Goal: Find specific page/section: Find specific page/section

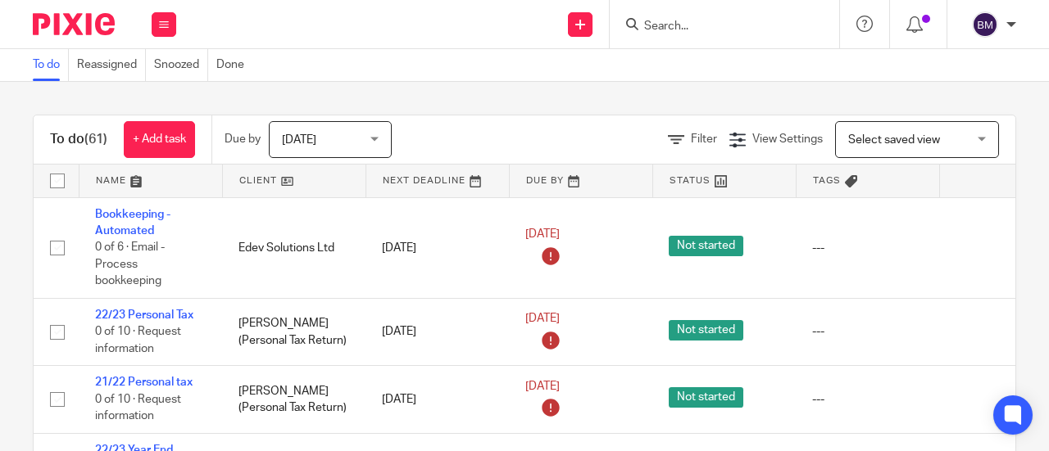
click at [665, 29] on input "Search" at bounding box center [715, 27] width 147 height 15
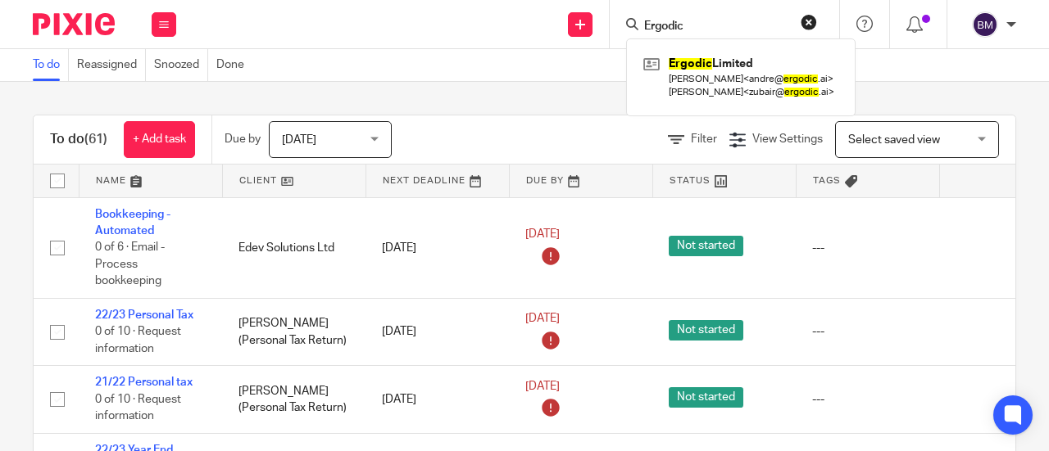
type input "Ergodic"
click button "submit" at bounding box center [0, 0] width 0 height 0
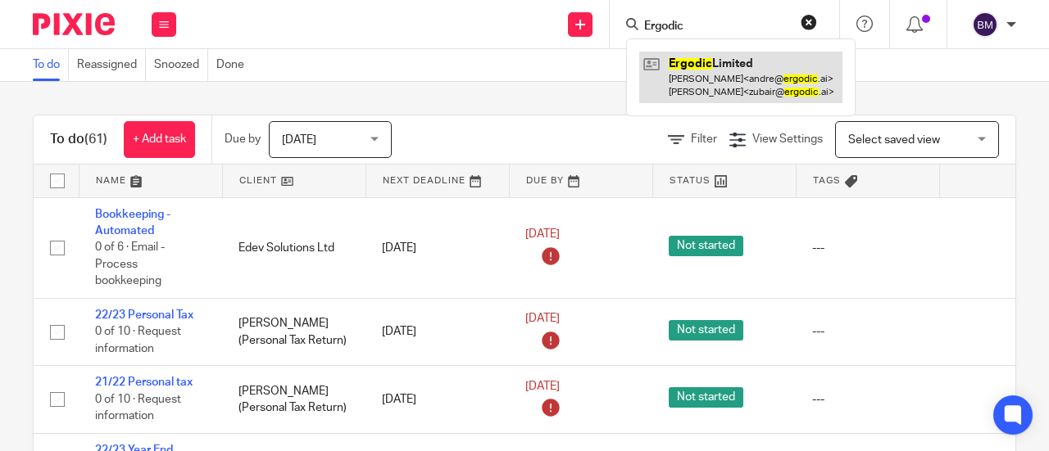
click at [712, 94] on link at bounding box center [740, 77] width 203 height 51
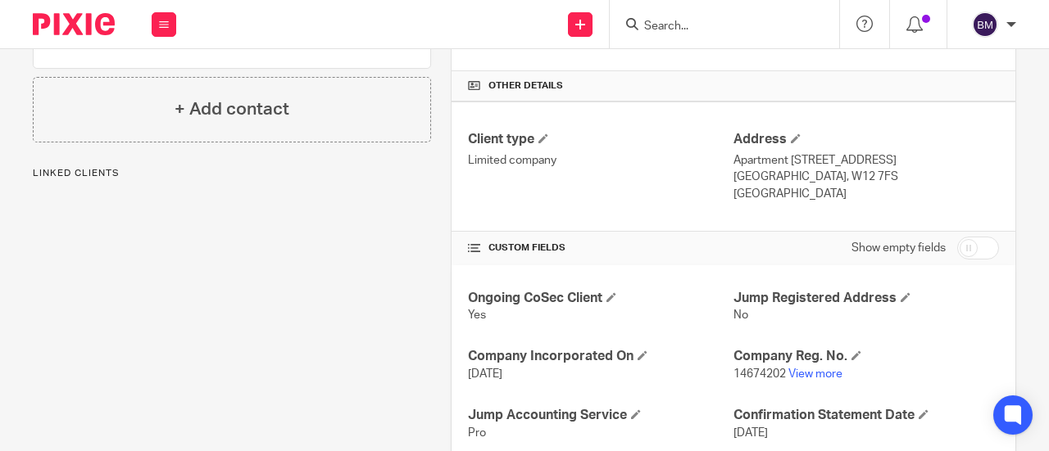
scroll to position [410, 0]
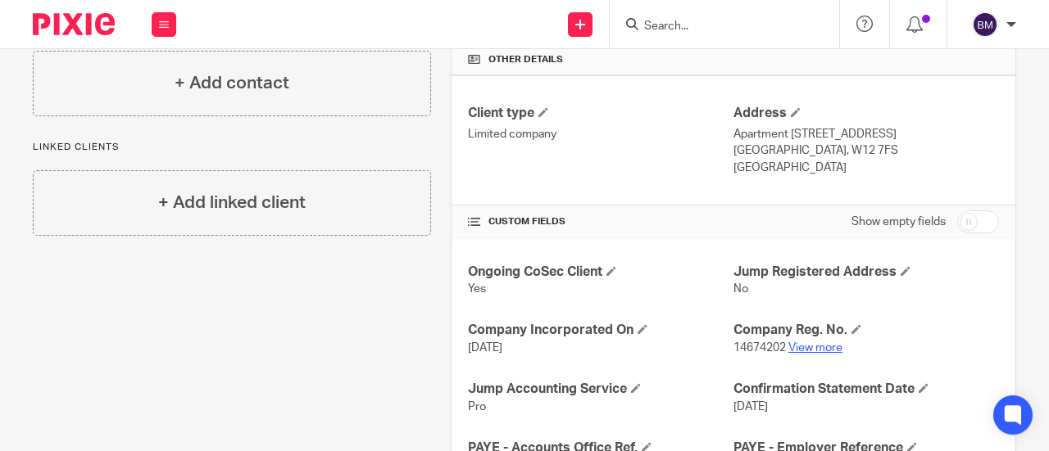
click at [826, 343] on link "View more" at bounding box center [815, 348] width 54 height 11
click at [717, 28] on input "Search" at bounding box center [715, 27] width 147 height 15
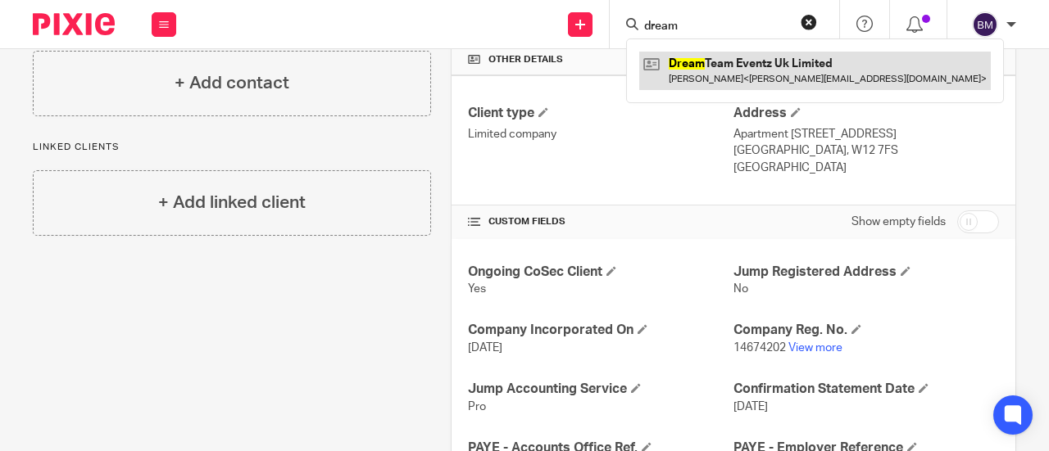
type input "dream"
click at [723, 70] on link at bounding box center [815, 71] width 352 height 38
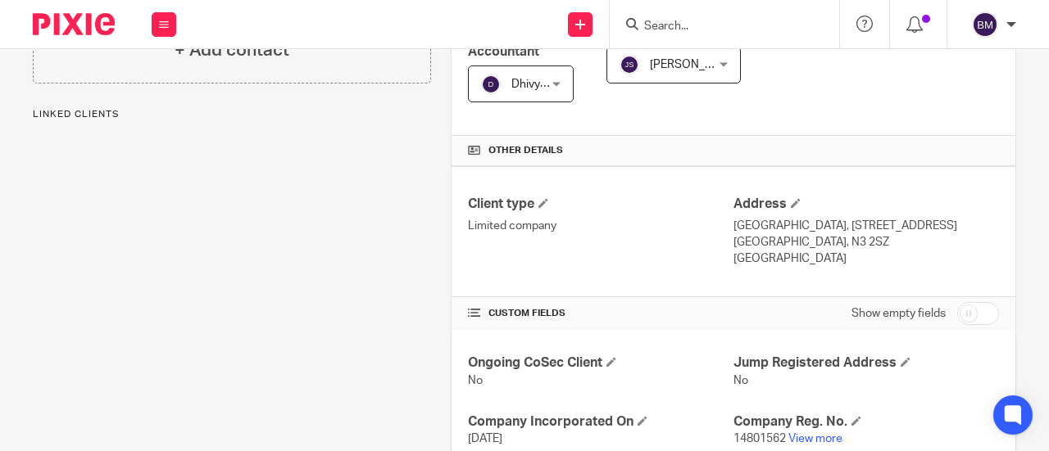
scroll to position [492, 0]
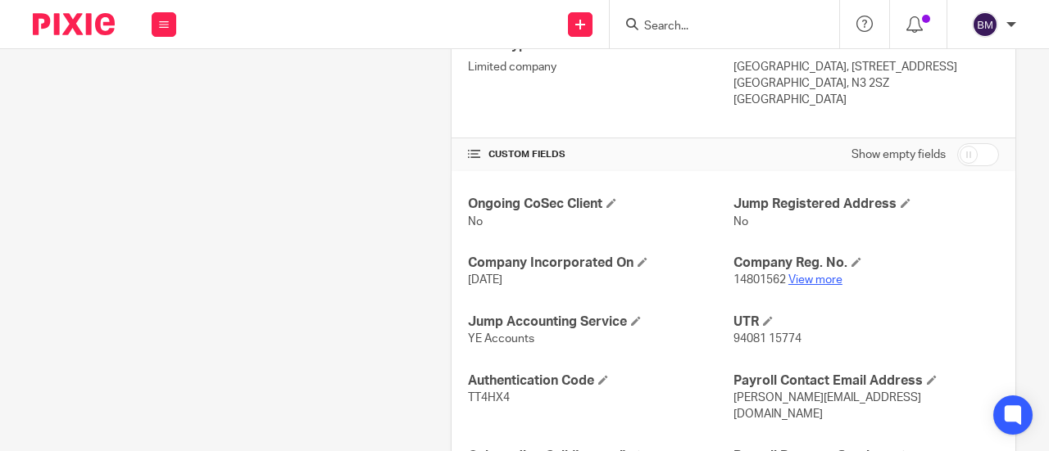
click at [811, 276] on link "View more" at bounding box center [815, 280] width 54 height 11
click at [680, 25] on input "Search" at bounding box center [715, 27] width 147 height 15
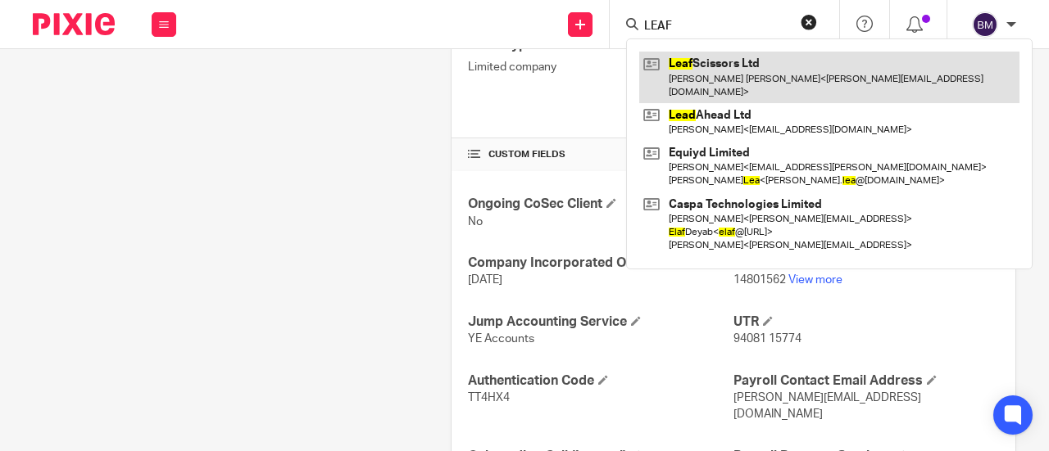
type input "LEAF"
click at [799, 66] on link at bounding box center [829, 77] width 380 height 51
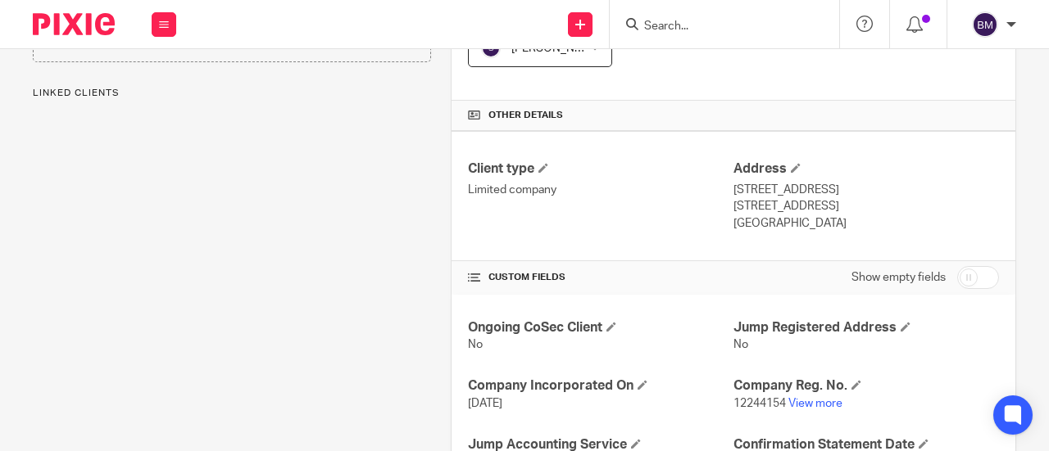
scroll to position [492, 0]
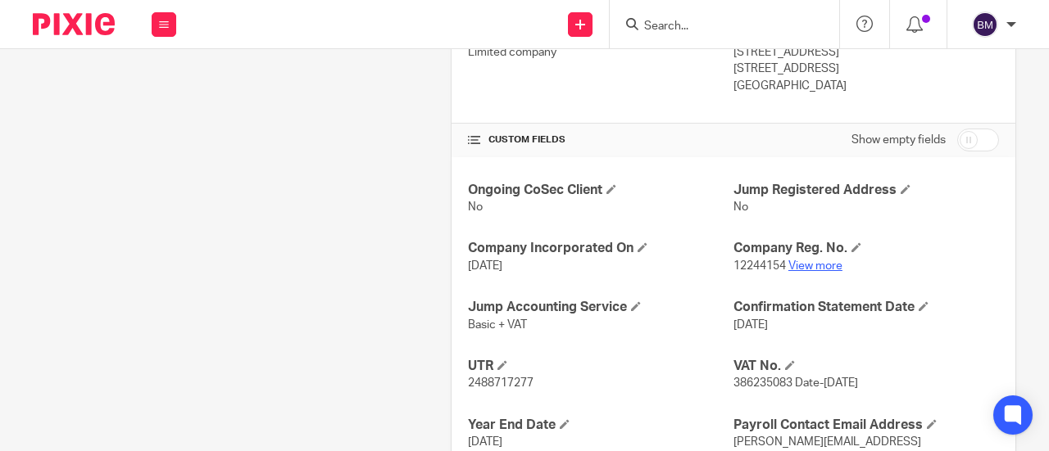
click at [812, 268] on link "View more" at bounding box center [815, 266] width 54 height 11
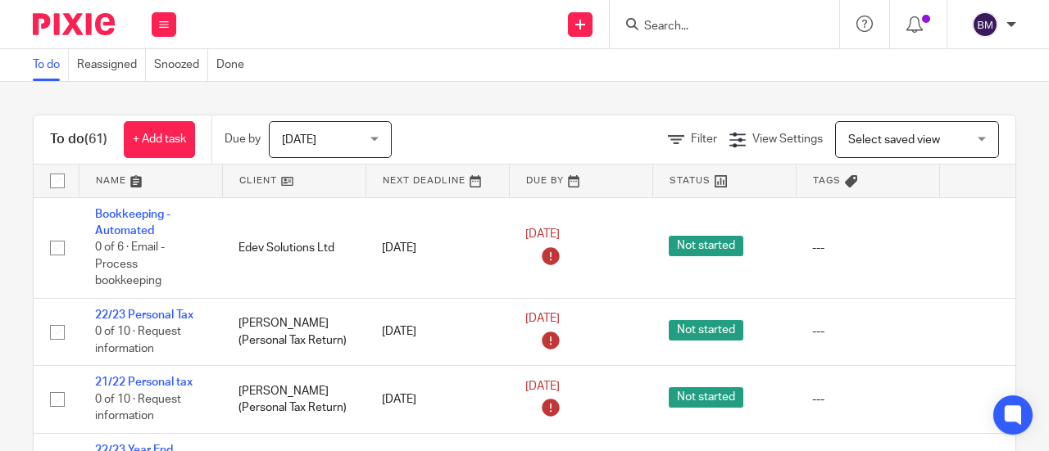
click at [698, 27] on input "Search" at bounding box center [715, 27] width 147 height 15
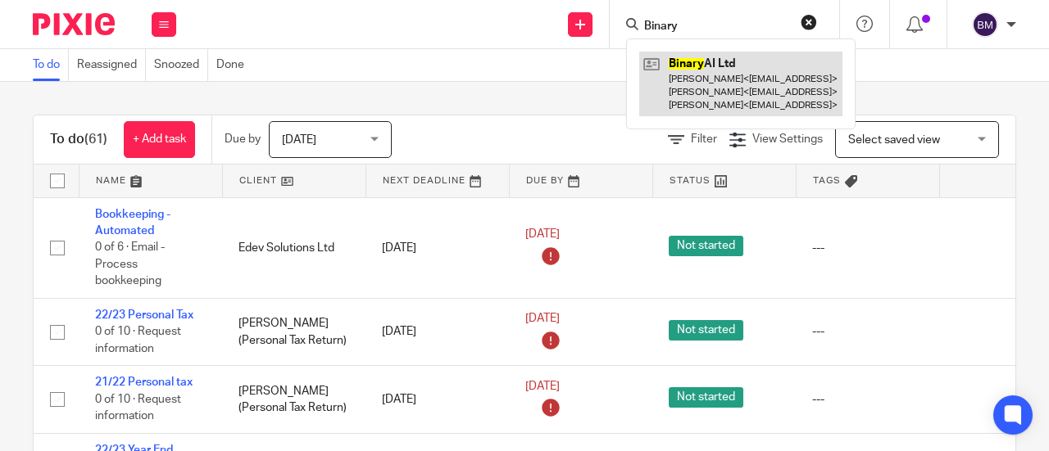
type input "Binary"
click at [746, 64] on link at bounding box center [740, 84] width 203 height 65
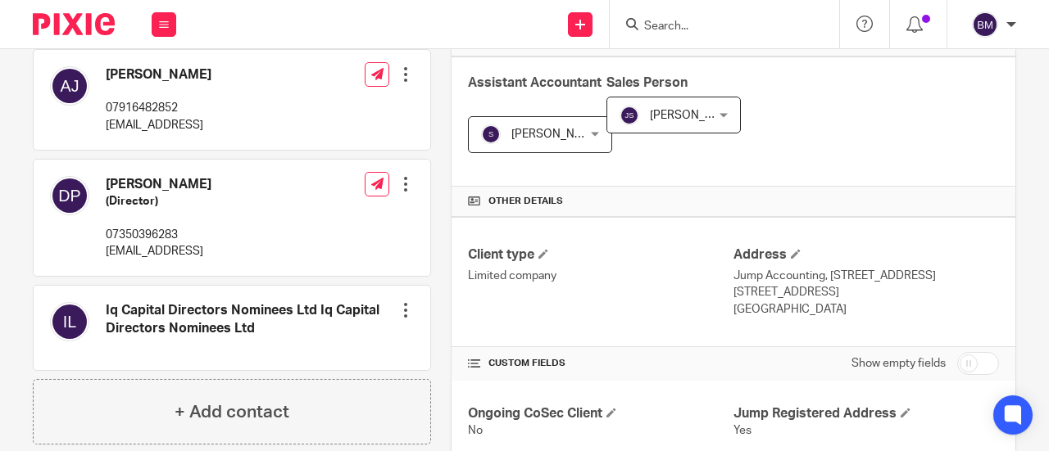
scroll to position [328, 0]
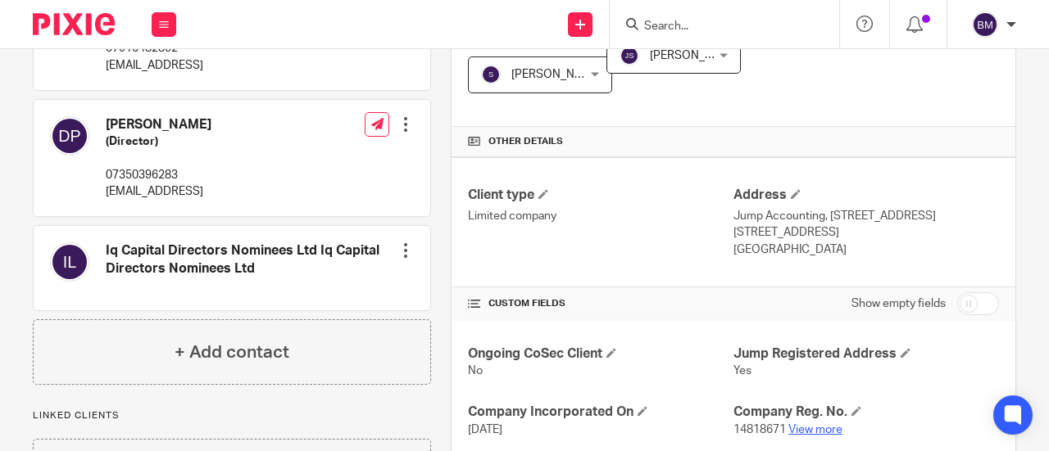
click at [815, 433] on link "View more" at bounding box center [815, 429] width 54 height 11
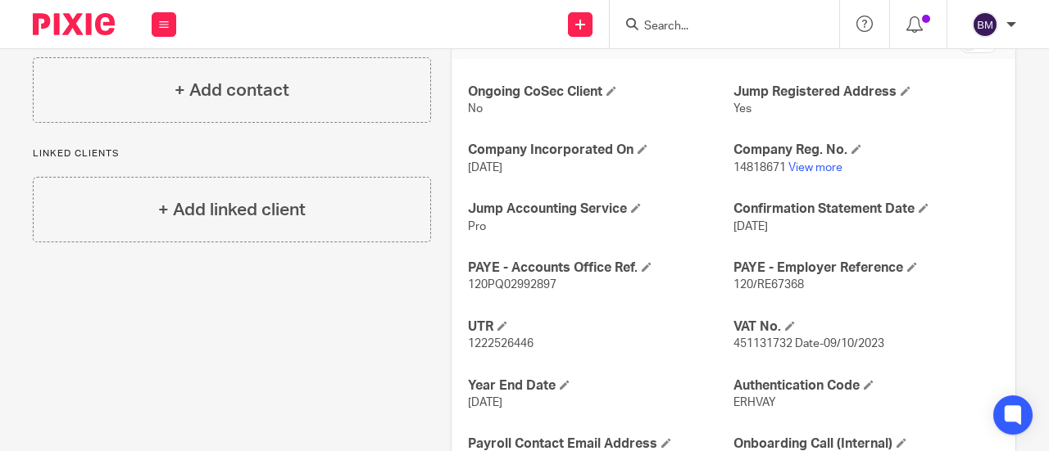
scroll to position [723, 0]
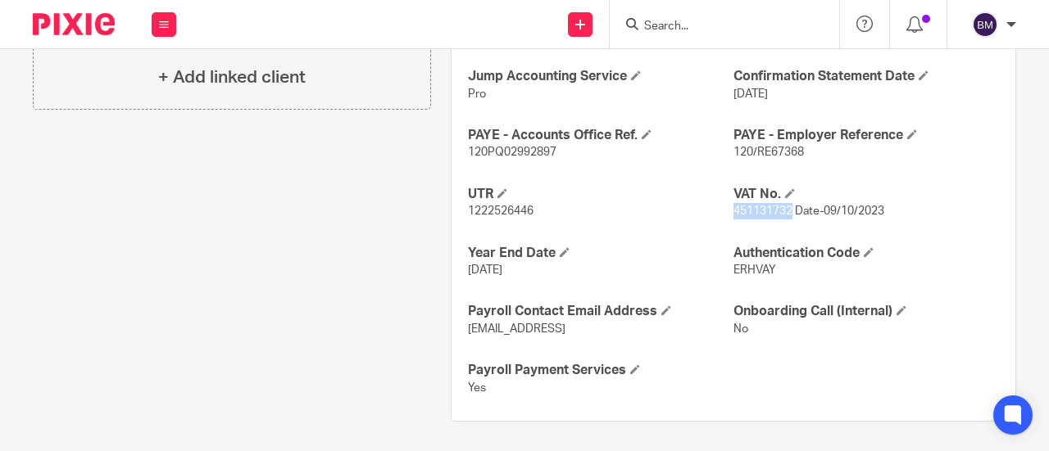
drag, startPoint x: 782, startPoint y: 212, endPoint x: 727, endPoint y: 205, distance: 55.4
click at [733, 206] on span "451131732 Date-09/10/2023" at bounding box center [808, 211] width 151 height 11
copy span "451131732"
